Goal: Find contact information: Find contact information

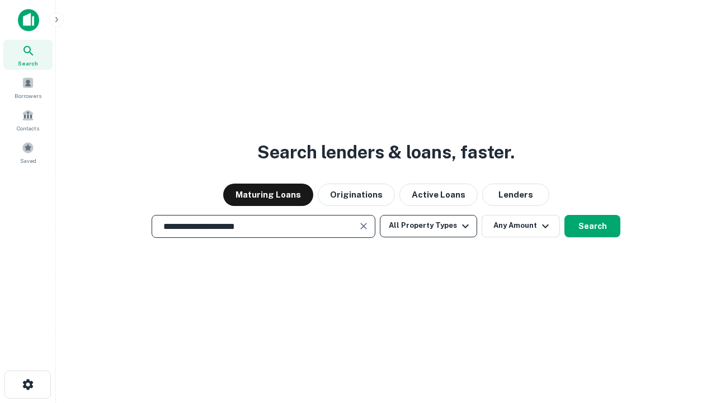
type input "**********"
click at [429, 226] on button "All Property Types" at bounding box center [428, 226] width 97 height 22
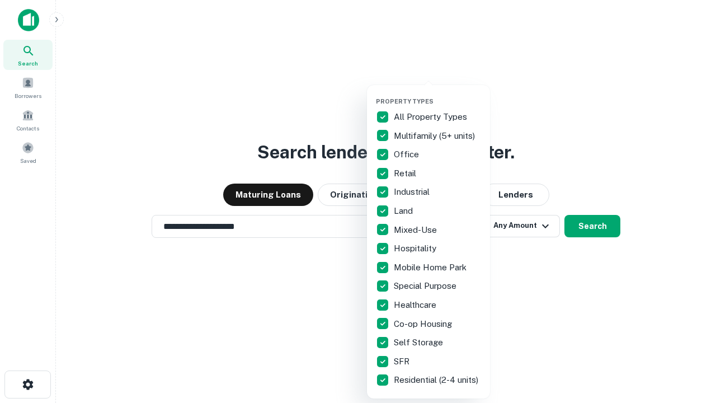
click at [438, 94] on button "button" at bounding box center [437, 94] width 123 height 1
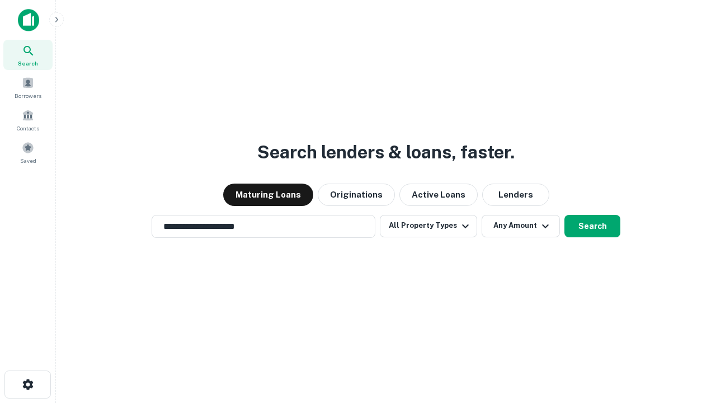
scroll to position [7, 135]
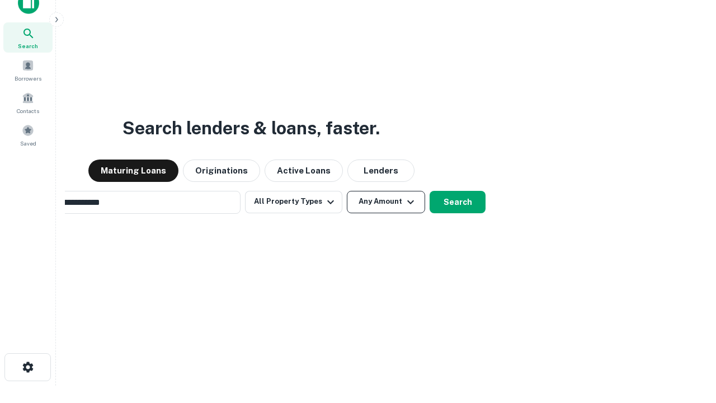
click at [347, 191] on button "Any Amount" at bounding box center [386, 202] width 78 height 22
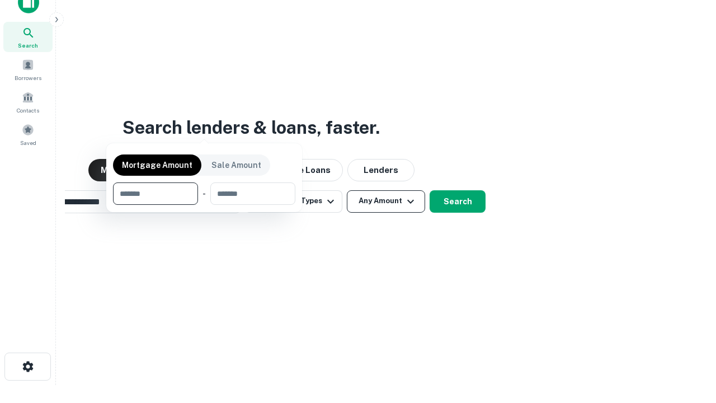
scroll to position [81, 317]
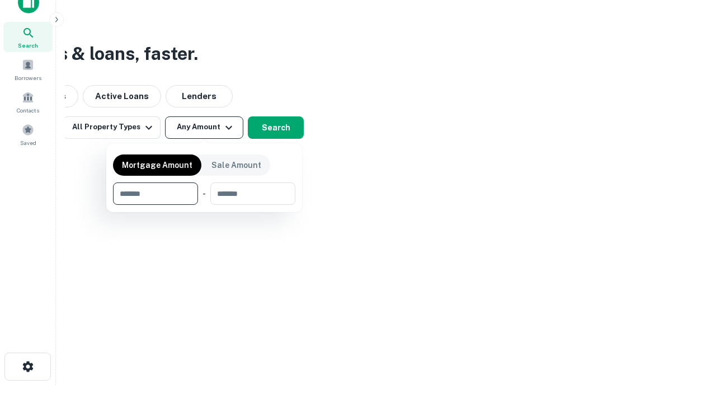
type input "*******"
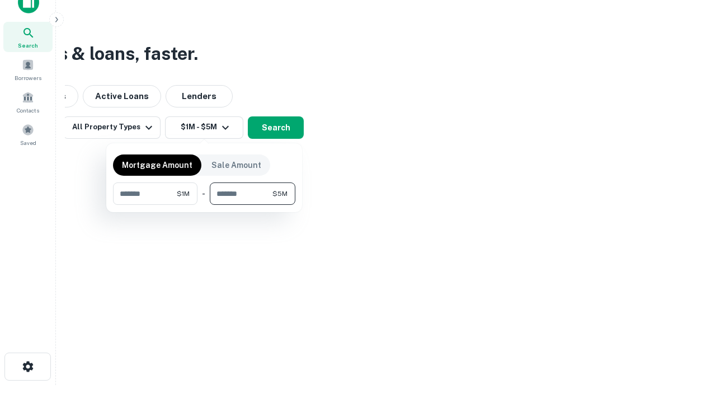
type input "*******"
click at [204, 205] on button "button" at bounding box center [204, 205] width 182 height 1
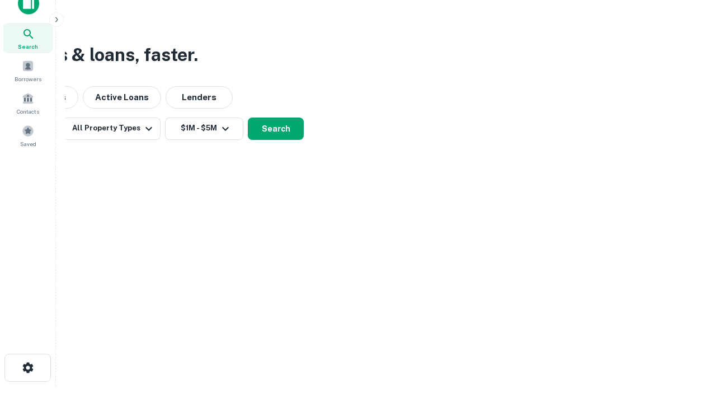
scroll to position [7, 207]
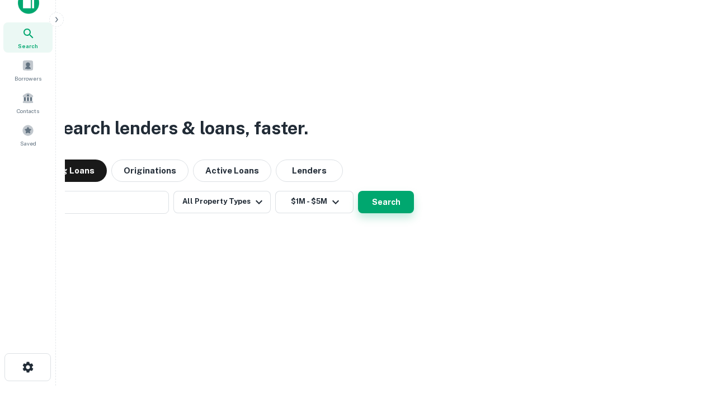
click at [358, 191] on button "Search" at bounding box center [386, 202] width 56 height 22
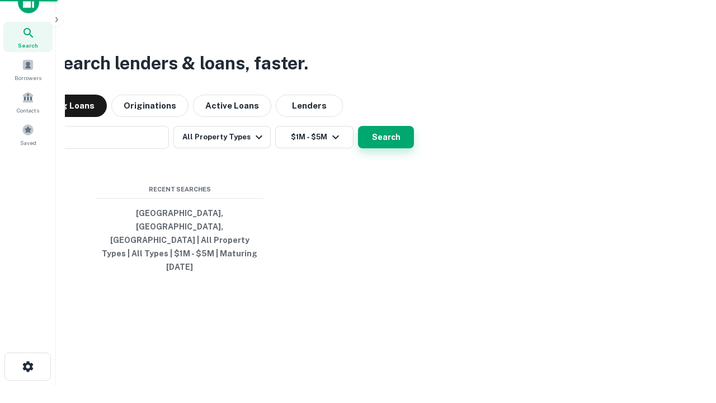
scroll to position [30, 317]
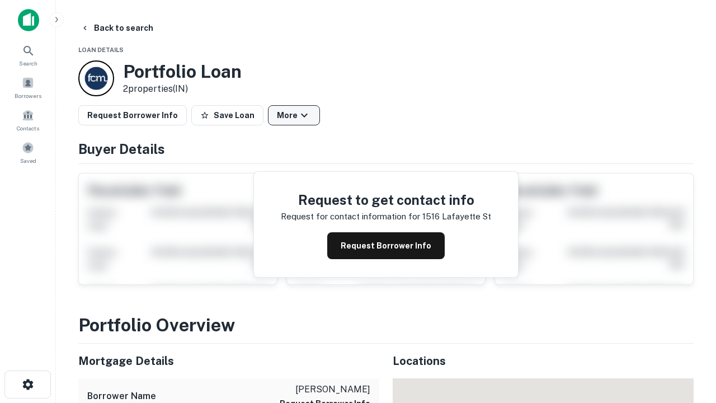
click at [294, 115] on button "More" at bounding box center [294, 115] width 52 height 20
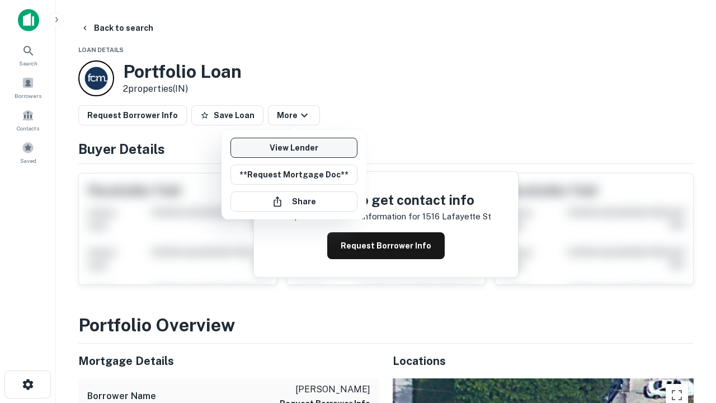
click at [294, 148] on link "View Lender" at bounding box center [294, 148] width 127 height 20
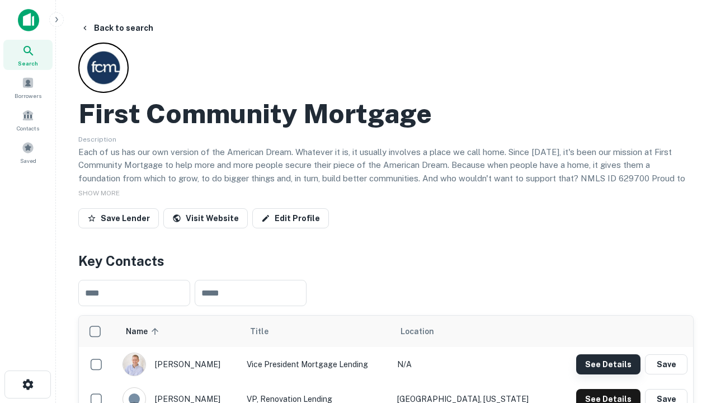
click at [608, 364] on button "See Details" at bounding box center [608, 364] width 64 height 20
click at [27, 384] on icon "button" at bounding box center [27, 384] width 13 height 13
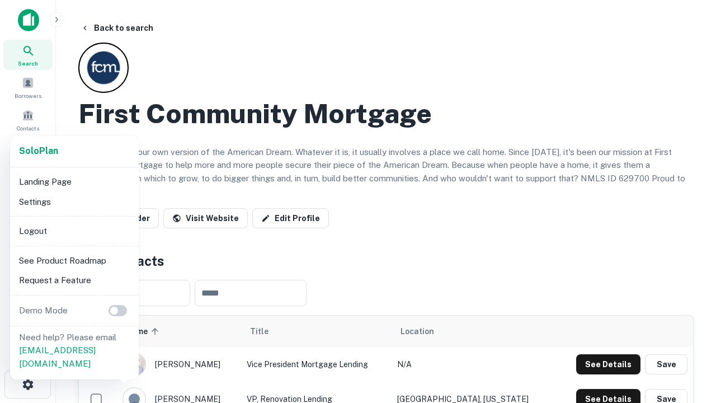
click at [74, 231] on li "Logout" at bounding box center [75, 231] width 120 height 20
